Goal: Task Accomplishment & Management: Manage account settings

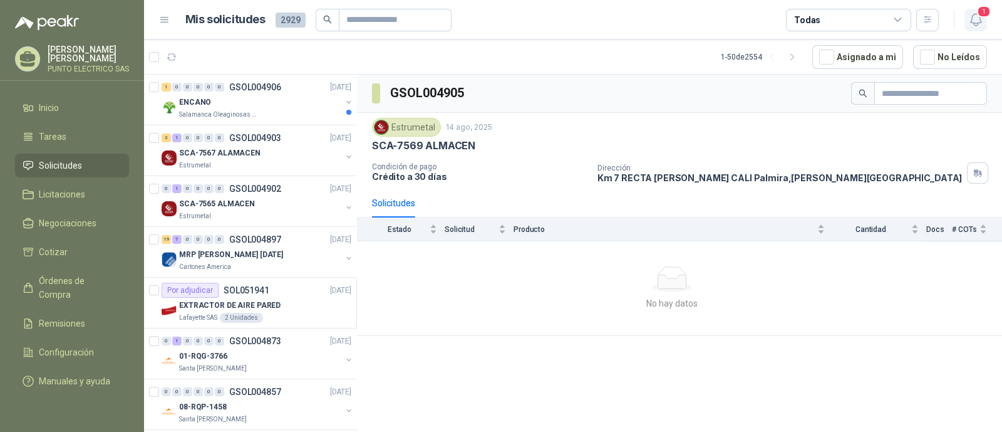
click at [978, 25] on icon "button" at bounding box center [976, 20] width 16 height 16
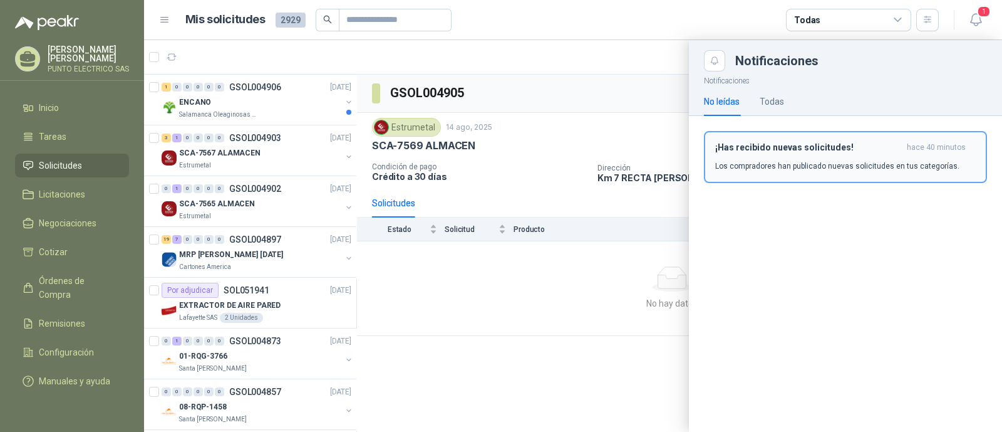
click at [824, 152] on div "¡Has recibido nuevas solicitudes! hace 40 minutos Los compradores han publicado…" at bounding box center [845, 156] width 261 height 29
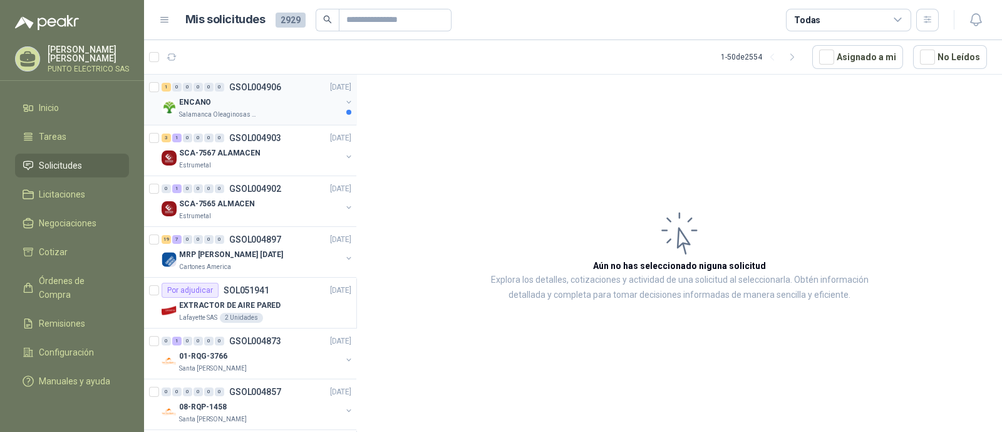
click at [228, 92] on div "1 0 0 0 0 0 GSOL004906 [DATE]" at bounding box center [258, 87] width 192 height 15
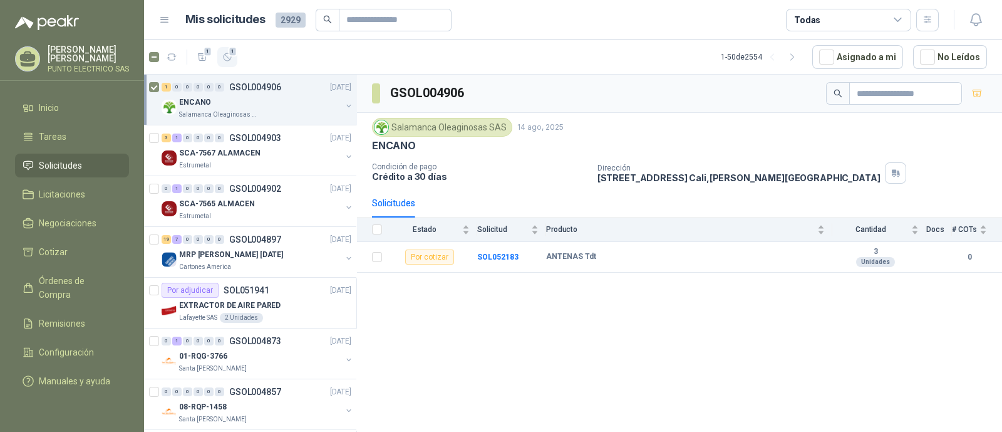
click at [229, 61] on icon "button" at bounding box center [227, 57] width 11 height 11
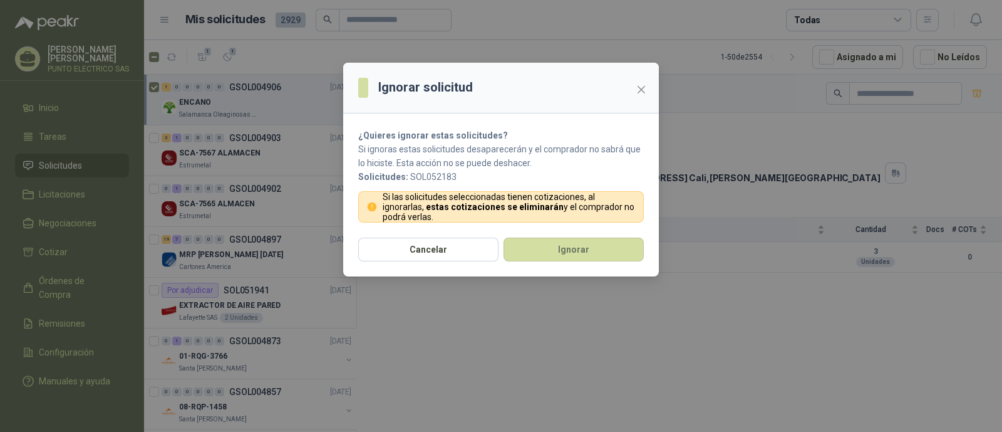
click at [594, 262] on div "Cancelar Ignorar" at bounding box center [501, 256] width 316 height 39
click at [594, 249] on button "Ignorar" at bounding box center [574, 249] width 140 height 24
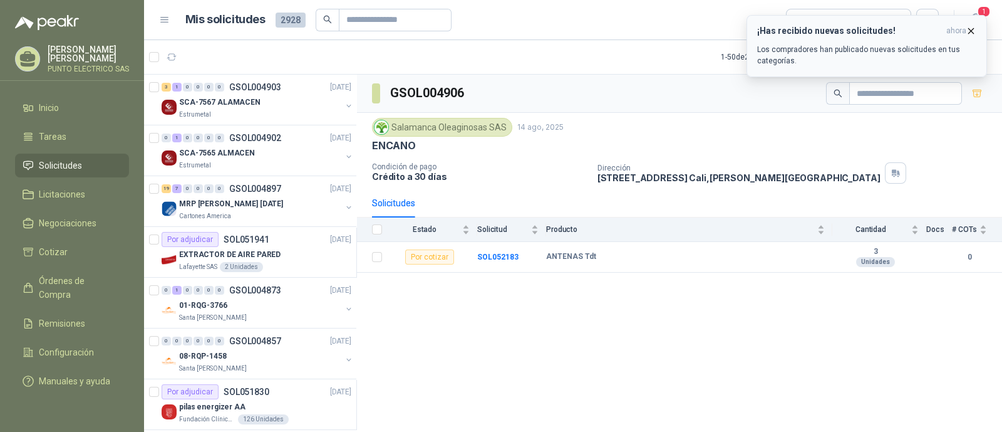
click at [898, 39] on div "¡Has recibido nuevas solicitudes! ahora Los compradores han publicado nuevas so…" at bounding box center [866, 46] width 219 height 41
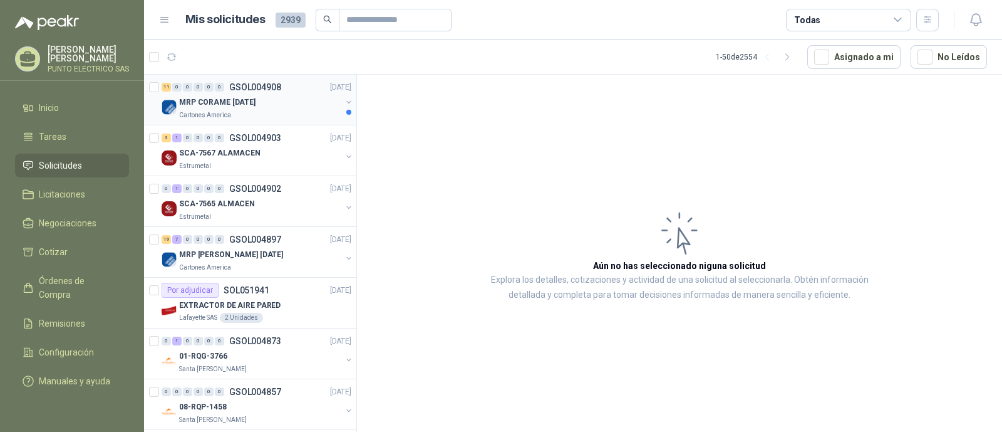
click at [229, 108] on div "MRP CORAME 14.08.2025" at bounding box center [260, 102] width 162 height 15
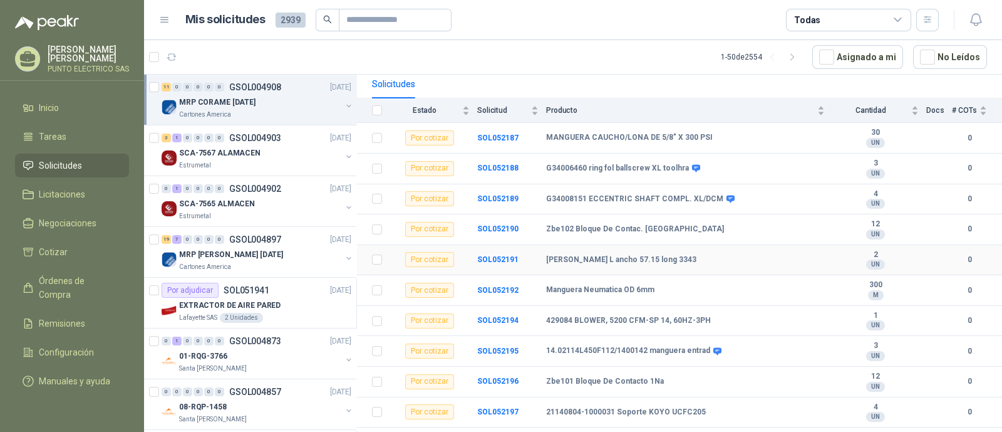
scroll to position [140, 0]
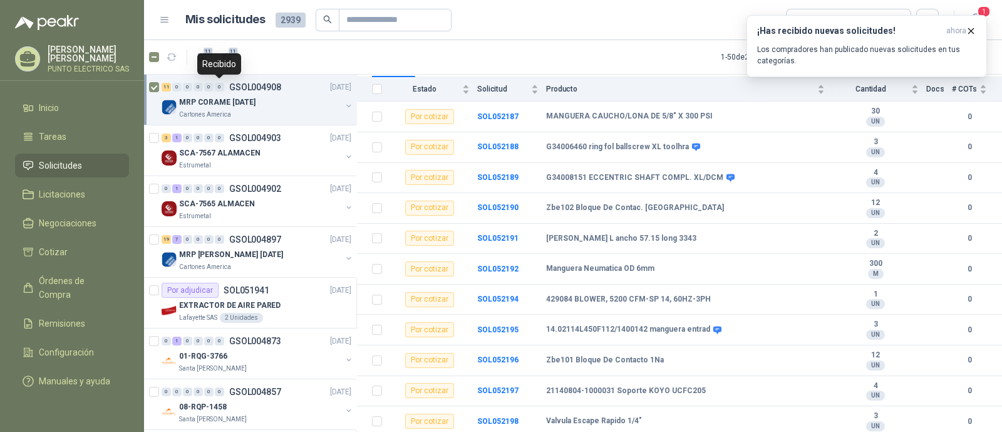
click at [226, 56] on div "Recibido" at bounding box center [219, 63] width 44 height 21
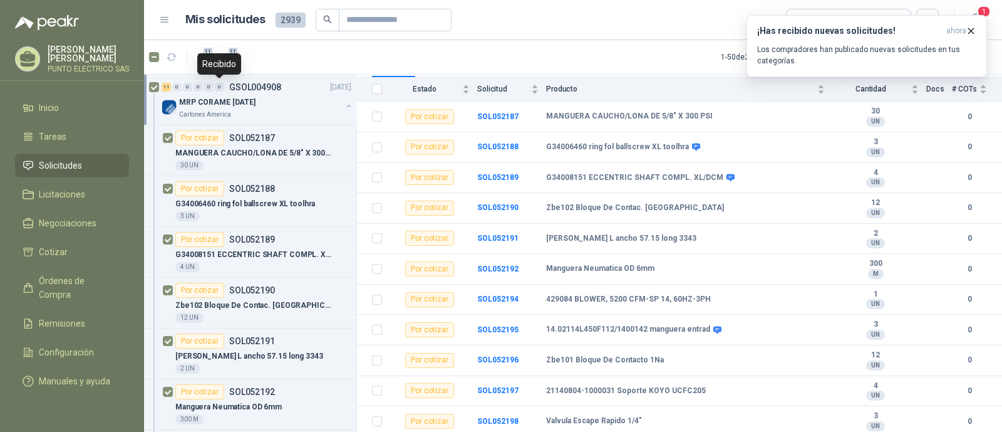
scroll to position [4, 0]
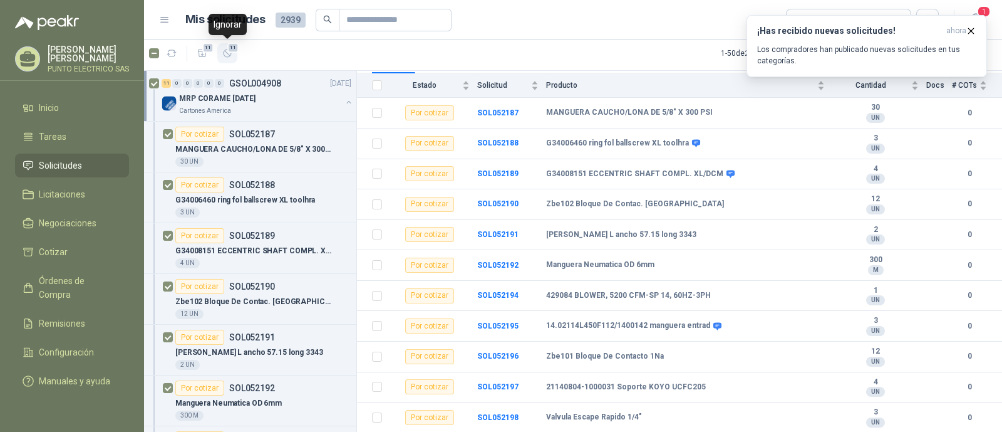
click at [227, 54] on icon "button" at bounding box center [227, 53] width 11 height 11
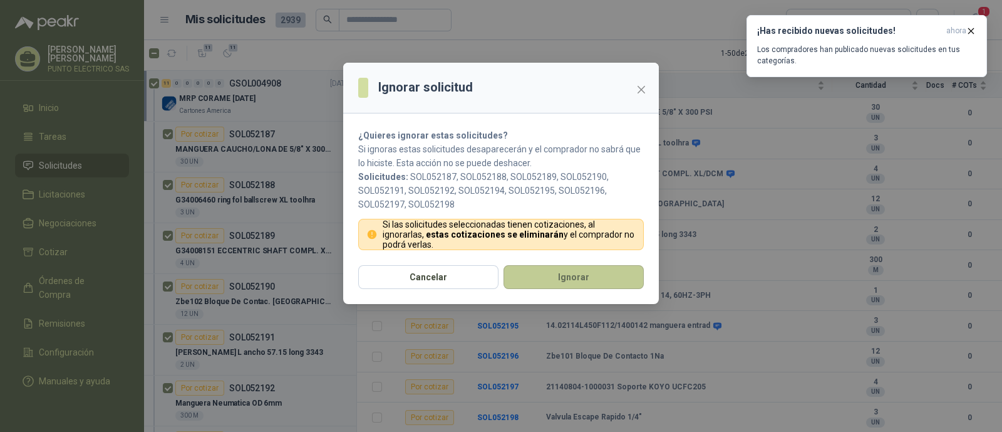
click at [566, 269] on button "Ignorar" at bounding box center [574, 277] width 140 height 24
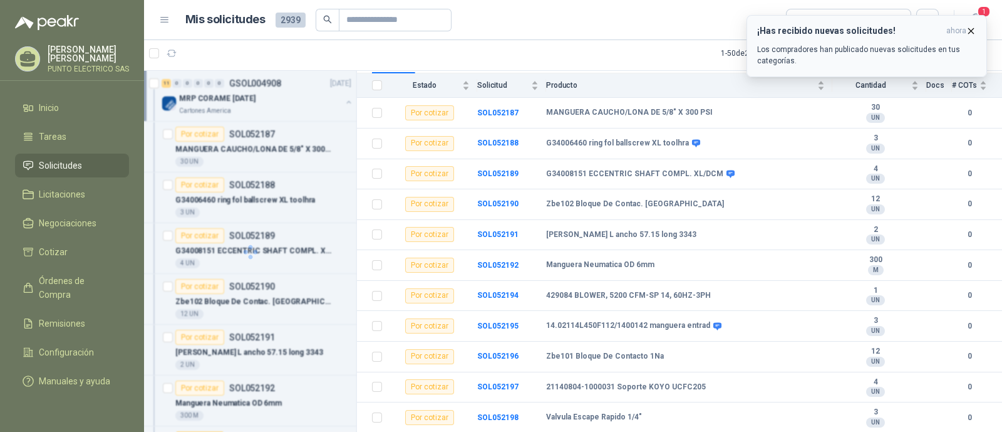
click at [867, 53] on p "Los compradores han publicado nuevas solicitudes en tus categorías." at bounding box center [866, 55] width 219 height 23
